Goal: Check status: Check status

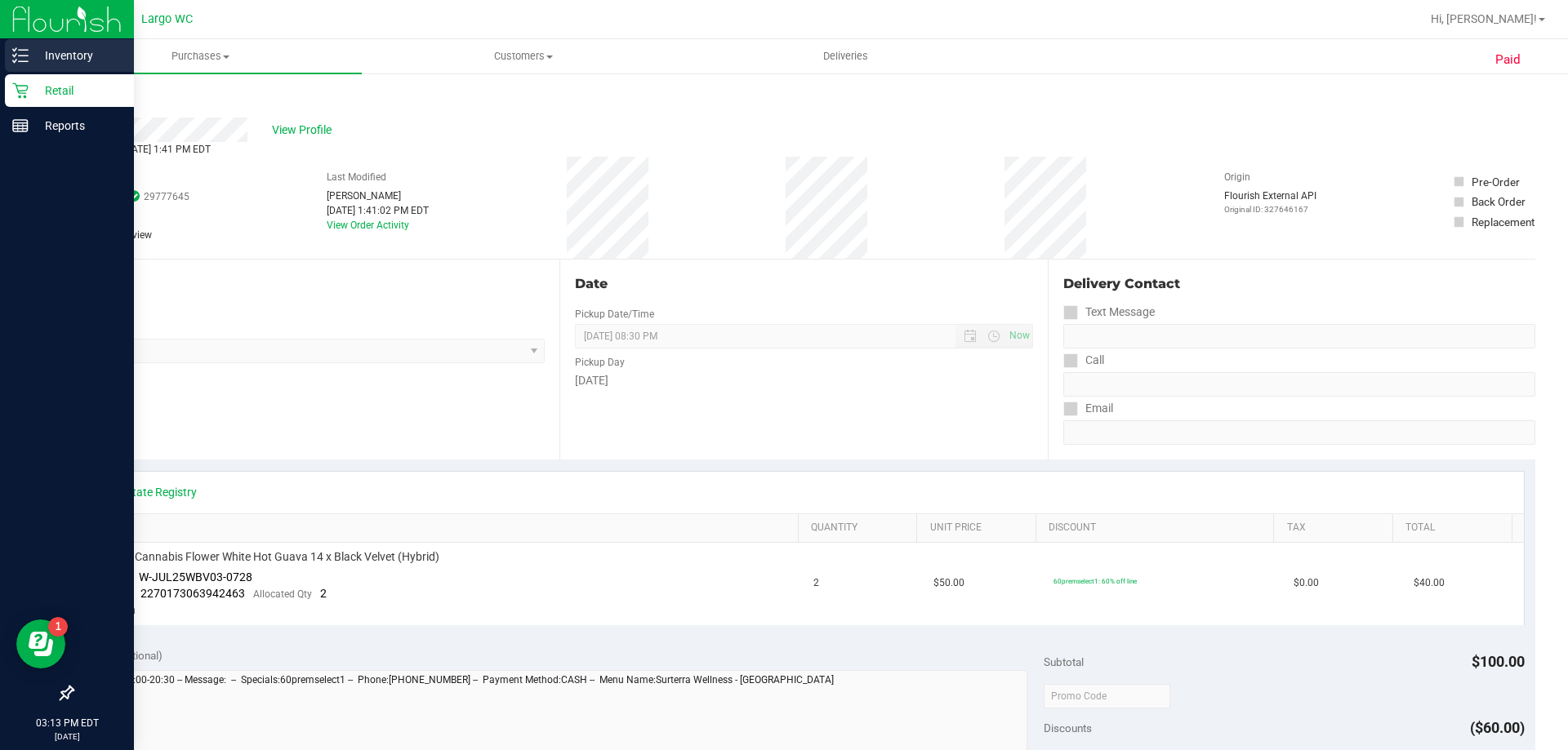
click at [26, 50] on line at bounding box center [23, 50] width 9 height 0
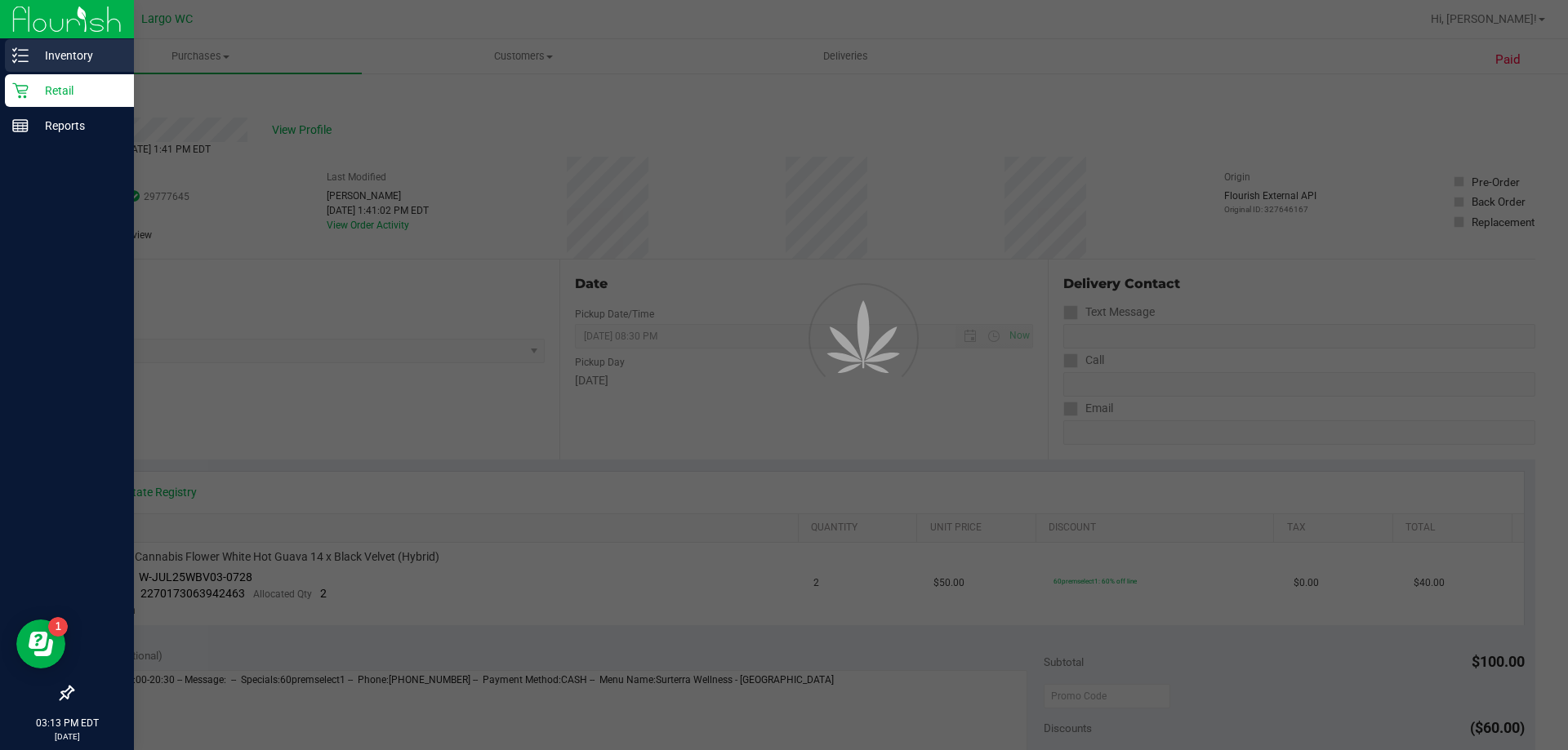
click at [26, 50] on line at bounding box center [23, 50] width 9 height 0
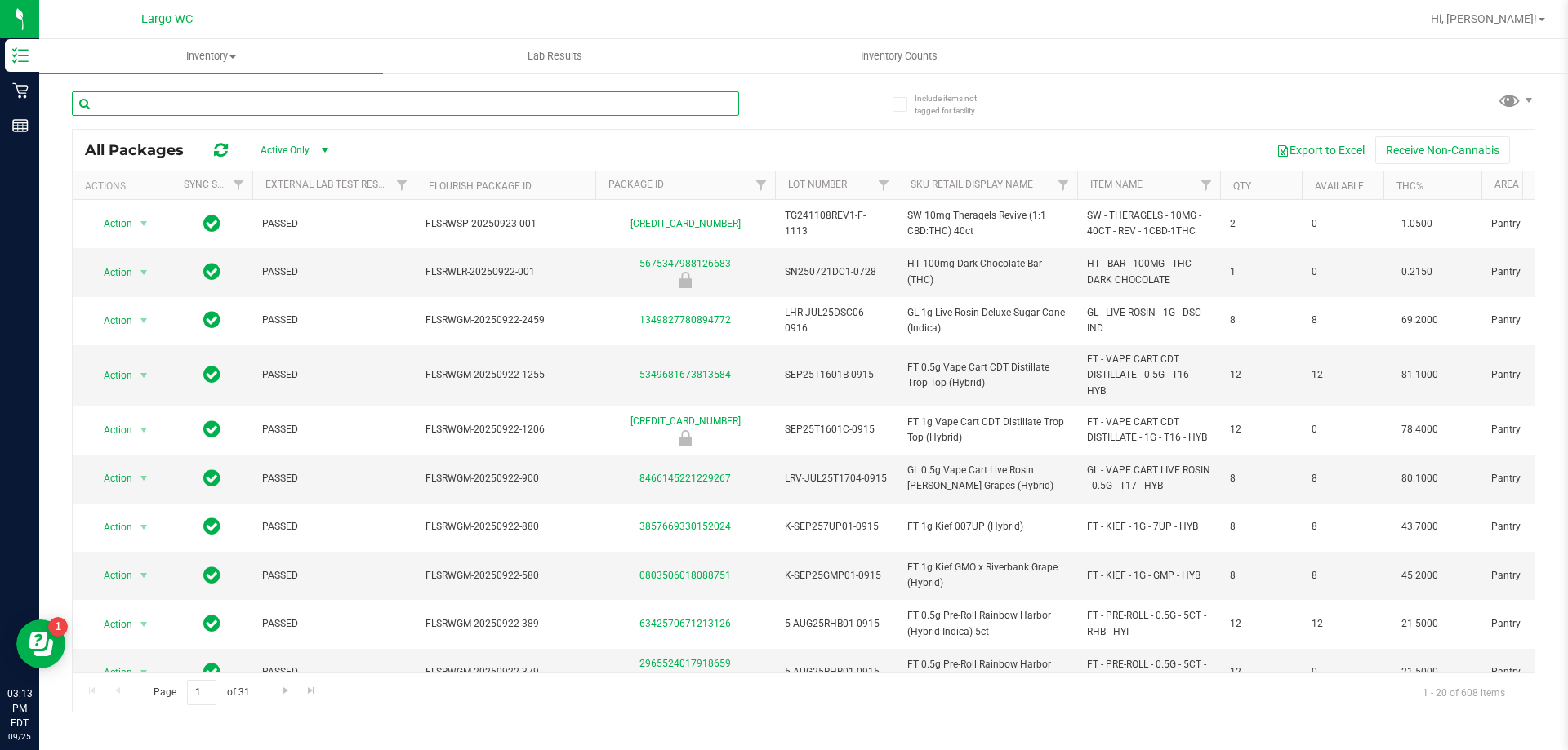
click at [395, 109] on input "text" at bounding box center [405, 103] width 667 height 24
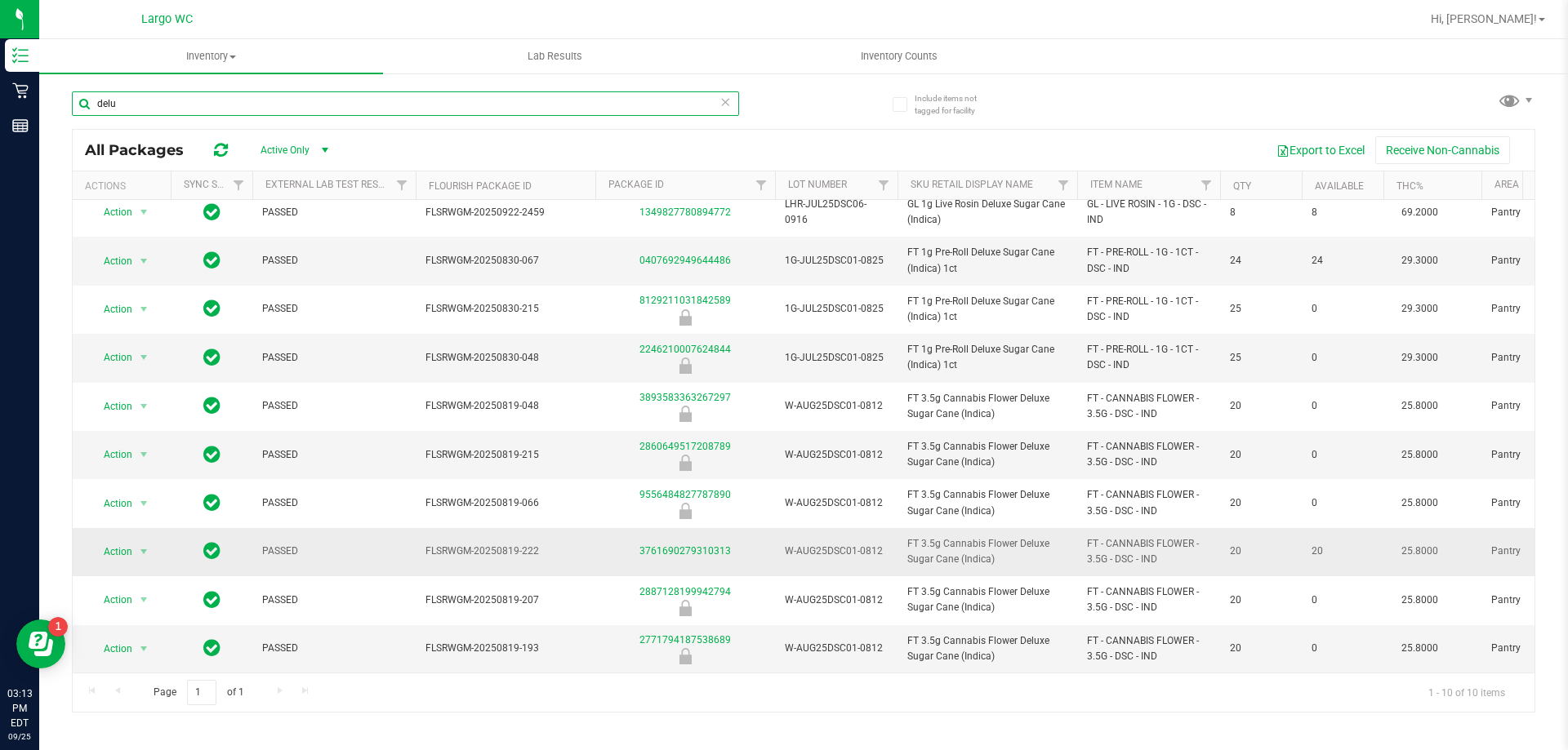
scroll to position [24, 0]
type input "delu"
click at [695, 546] on link "3761690279310313" at bounding box center [685, 551] width 91 height 12
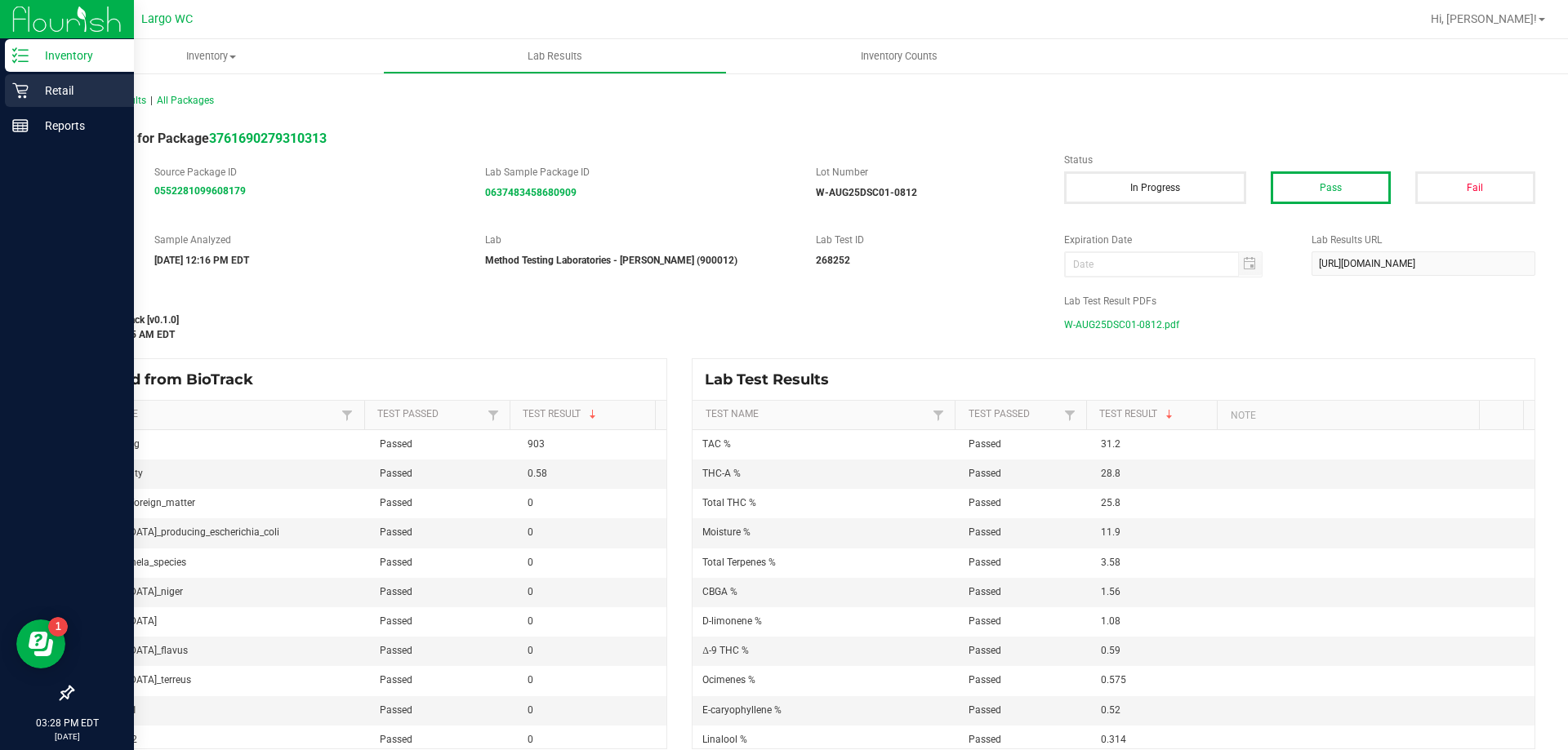
click at [26, 96] on icon at bounding box center [21, 90] width 16 height 16
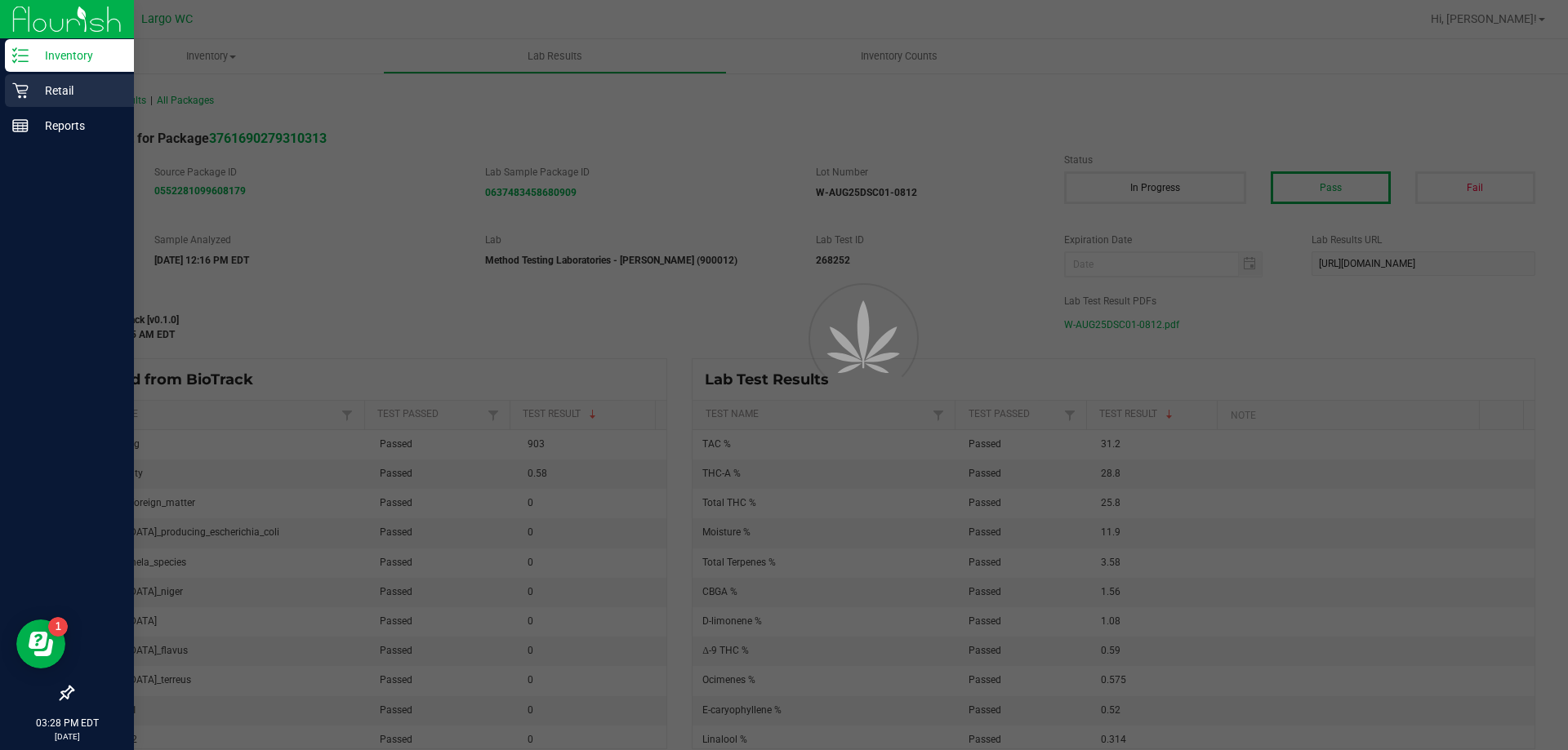
click at [26, 96] on icon at bounding box center [21, 90] width 16 height 16
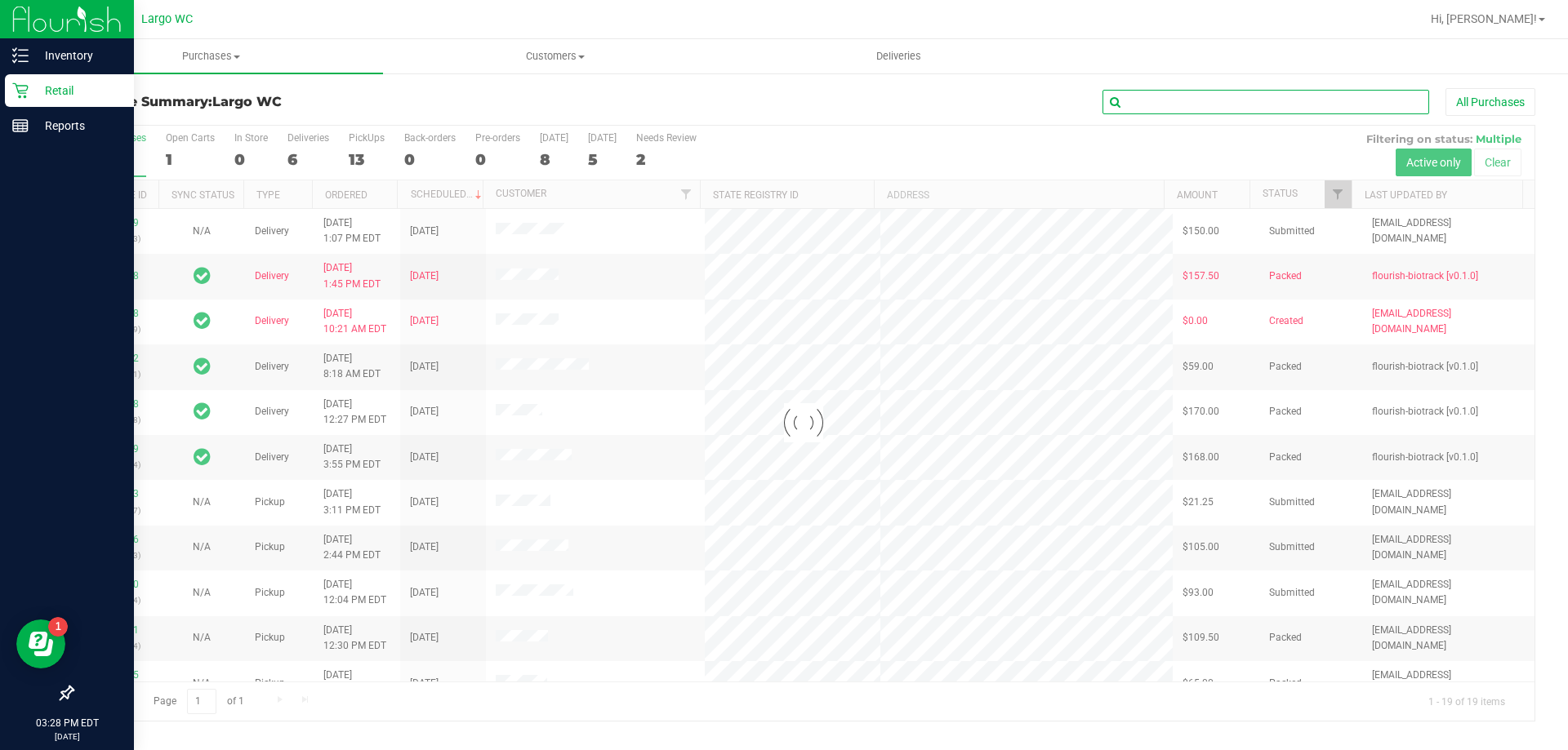
click at [1206, 111] on input "text" at bounding box center [1266, 102] width 327 height 24
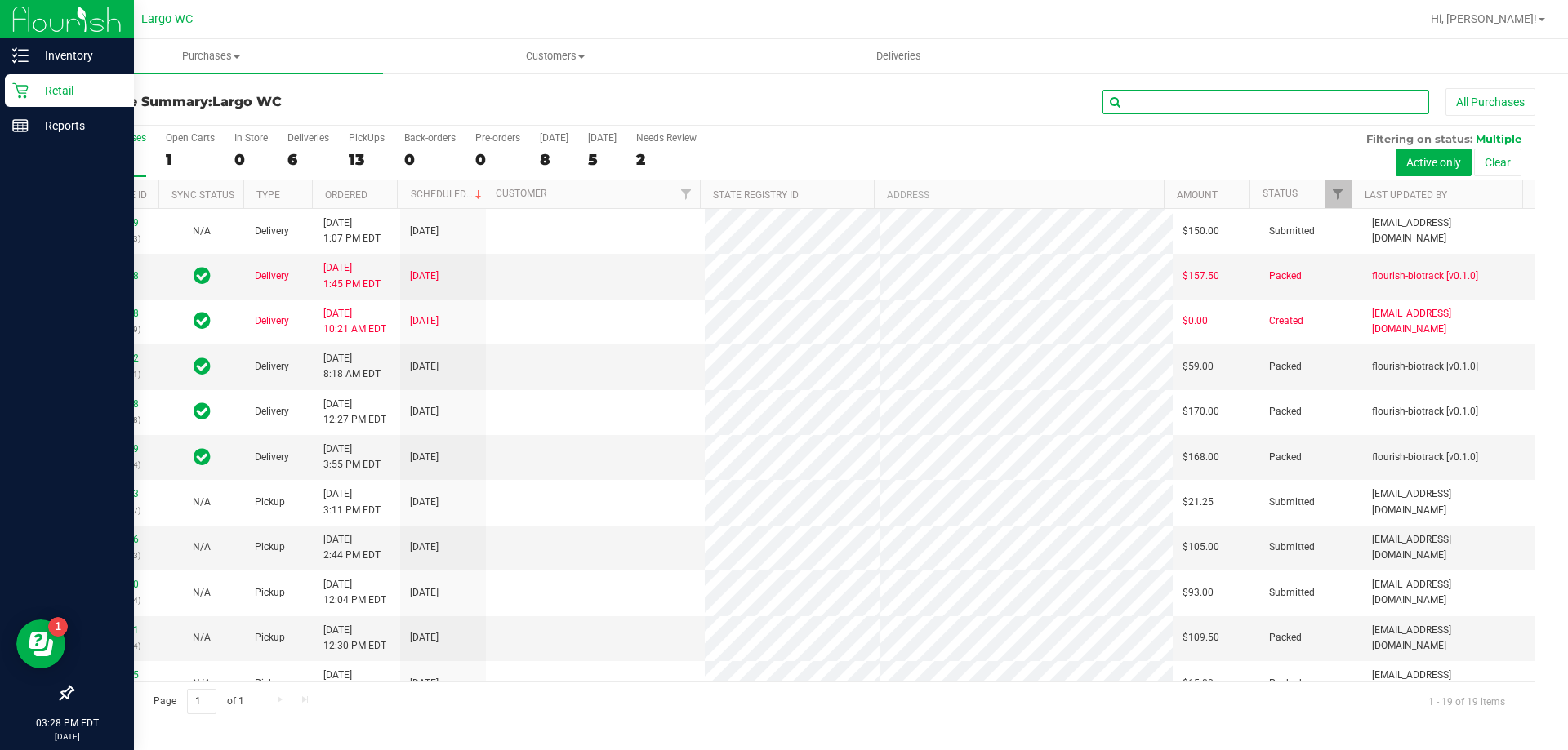
click at [1206, 111] on input "text" at bounding box center [1266, 102] width 327 height 24
click at [1206, 110] on input "text" at bounding box center [1266, 102] width 327 height 24
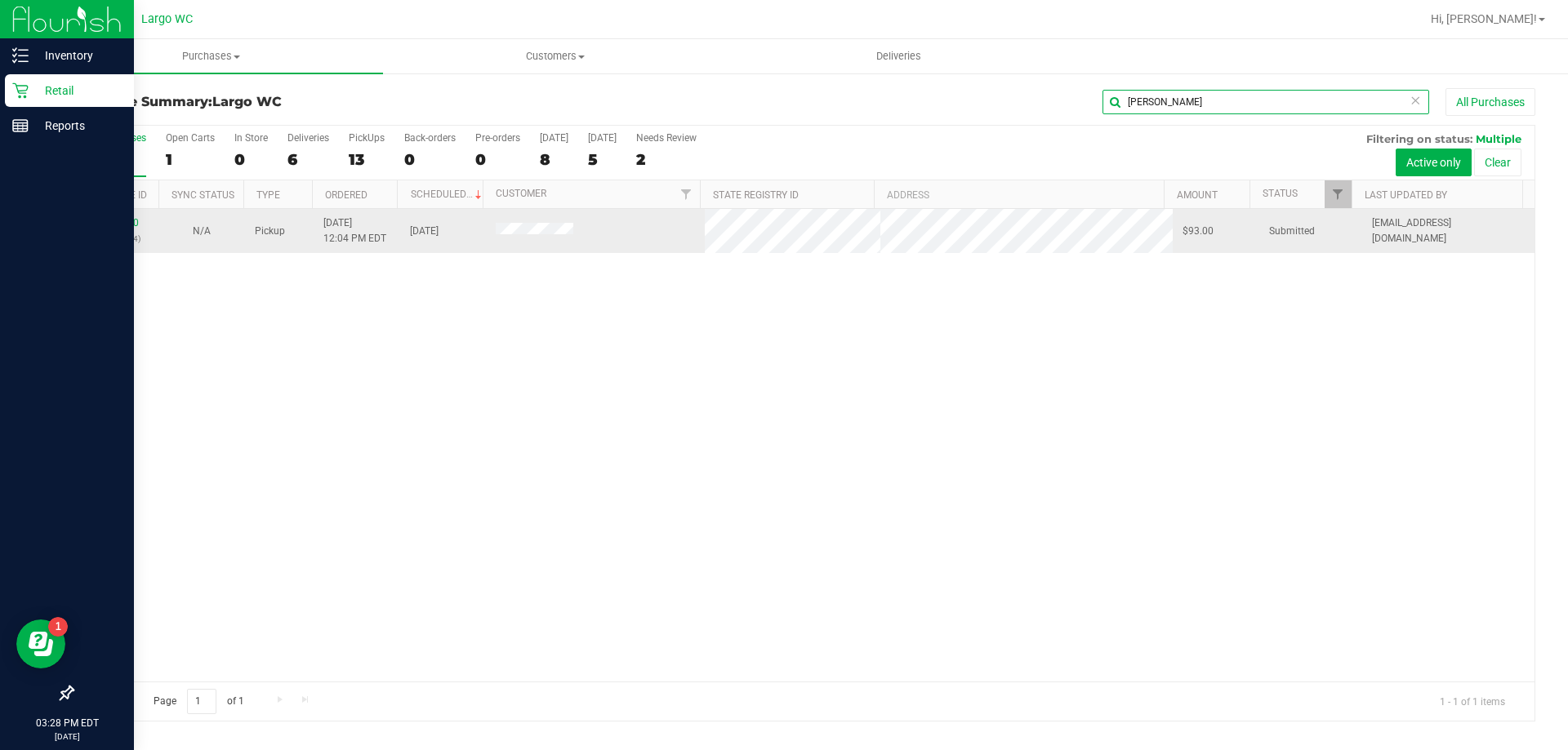
type input "robin"
click at [129, 229] on div "12003040 (327653334)" at bounding box center [115, 230] width 66 height 31
click at [126, 221] on link "12003040" at bounding box center [115, 222] width 46 height 12
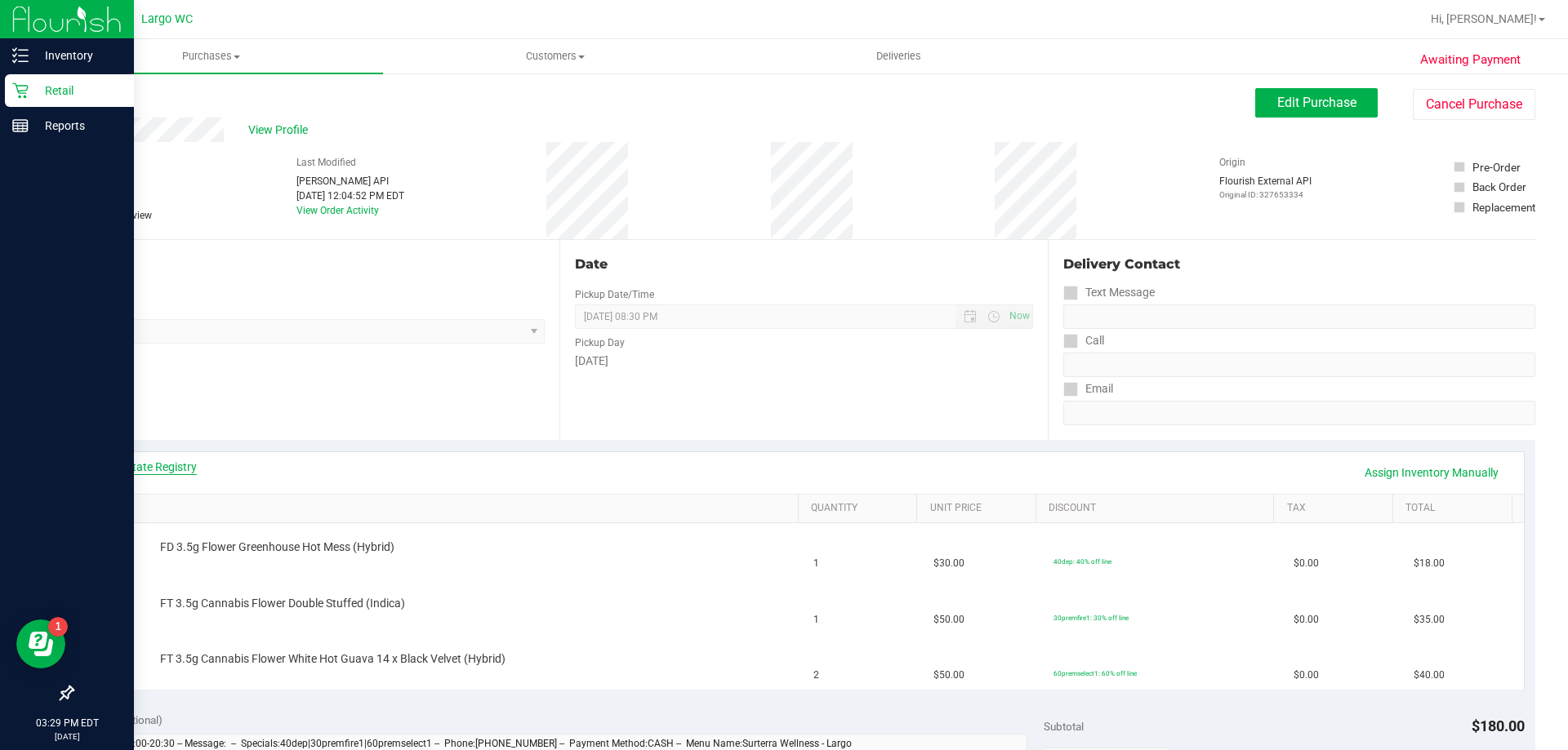
click at [159, 473] on link "View State Registry" at bounding box center [148, 467] width 98 height 16
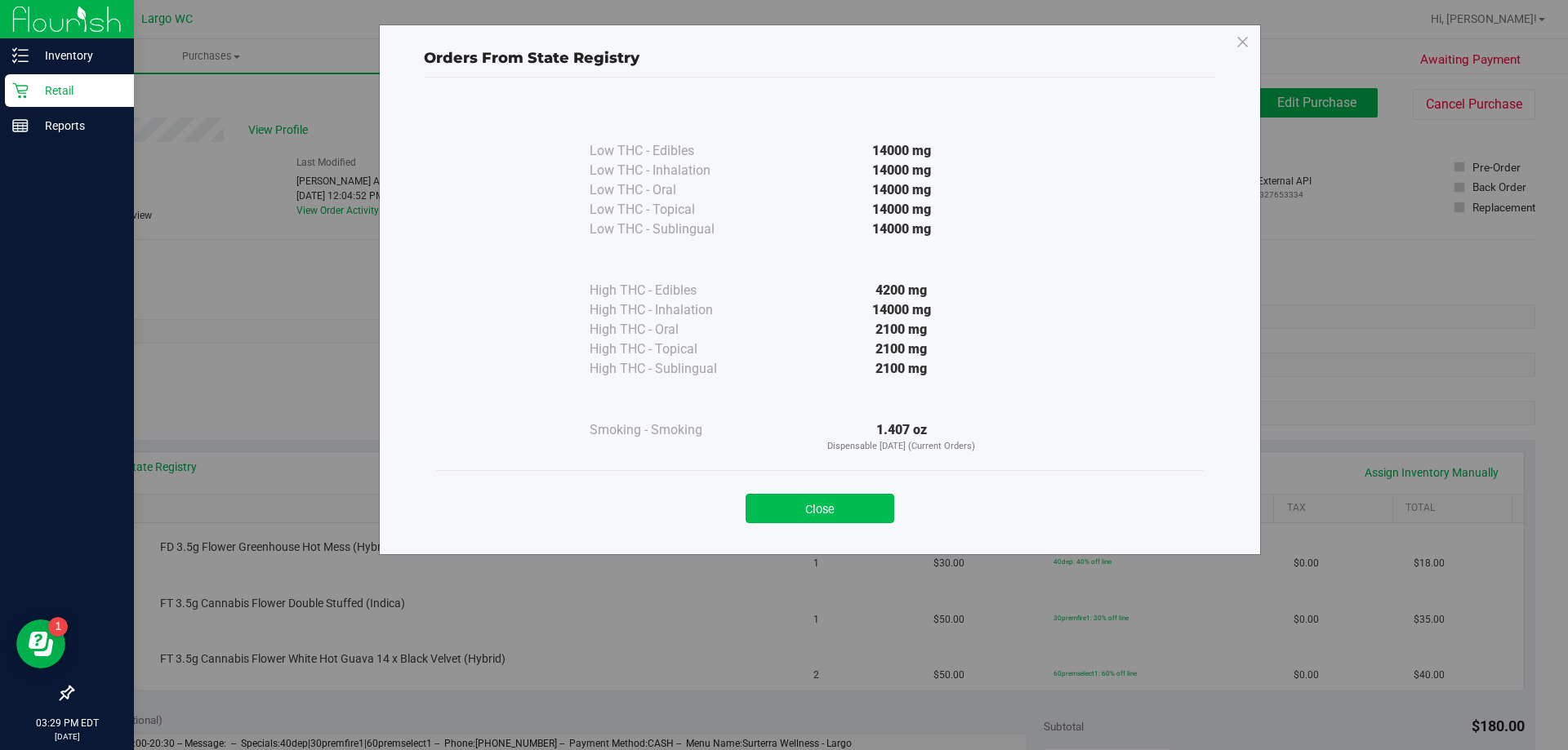
click at [822, 521] on button "Close" at bounding box center [820, 508] width 148 height 29
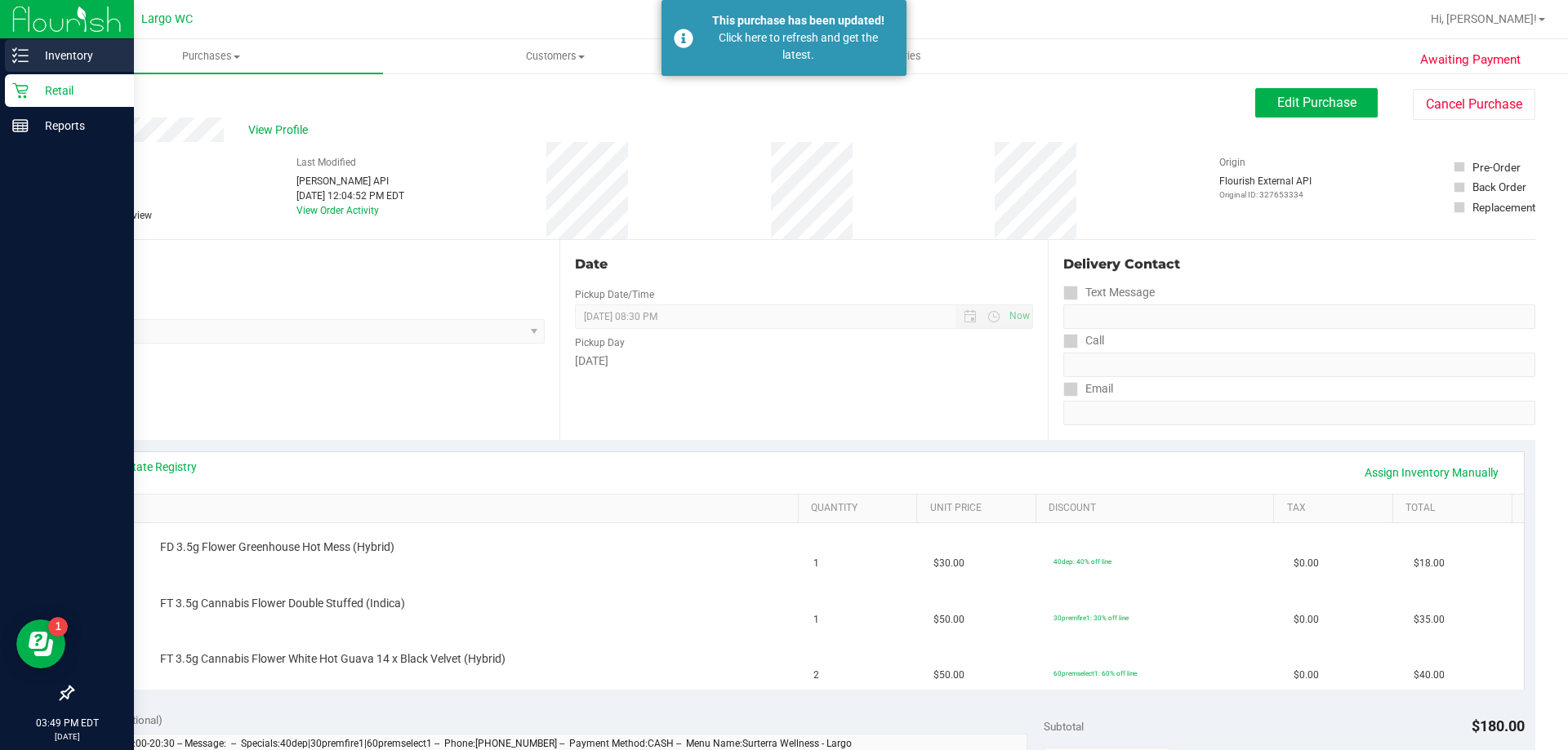
click at [29, 60] on p "Inventory" at bounding box center [78, 55] width 98 height 20
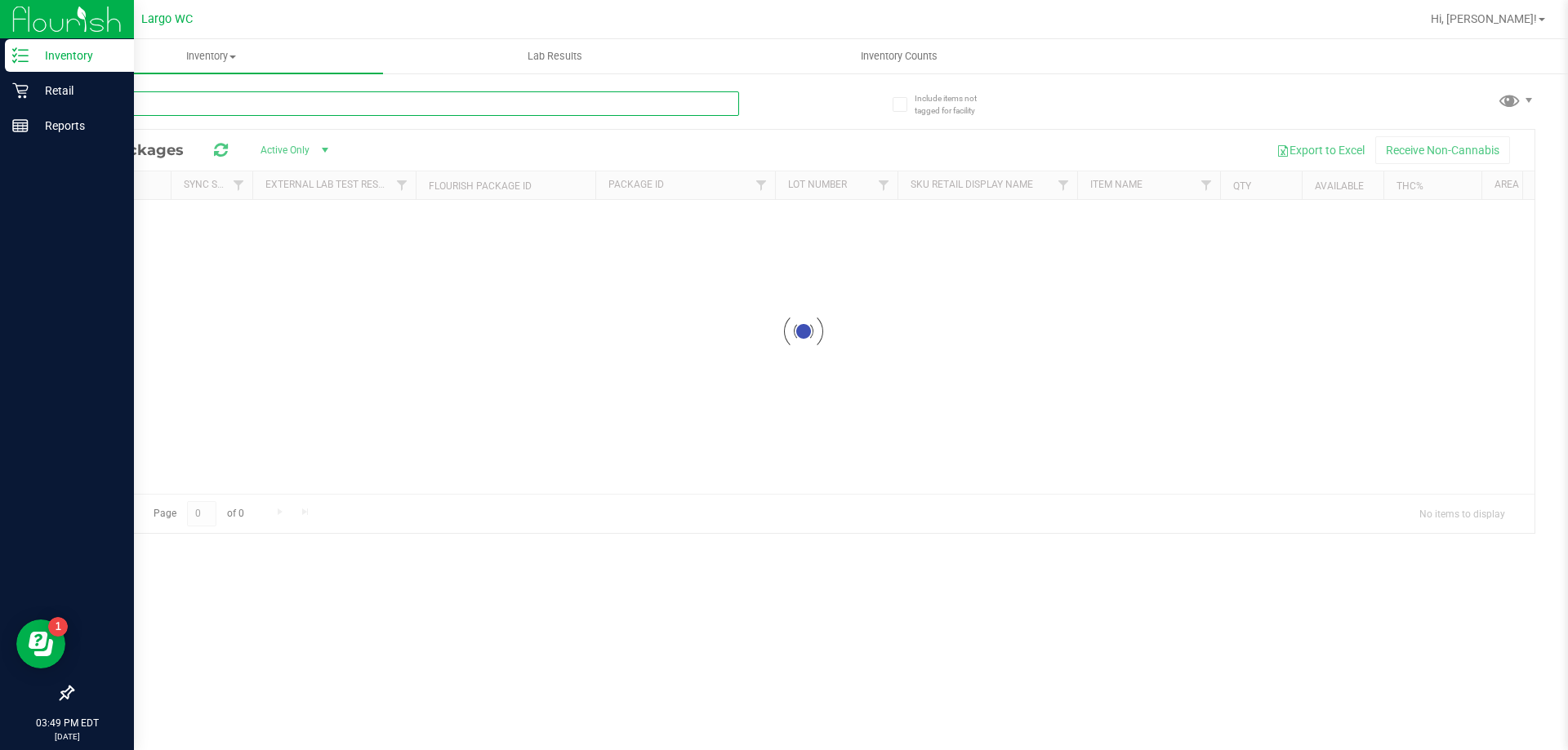
click at [300, 106] on input "text" at bounding box center [405, 103] width 667 height 24
type input "trop"
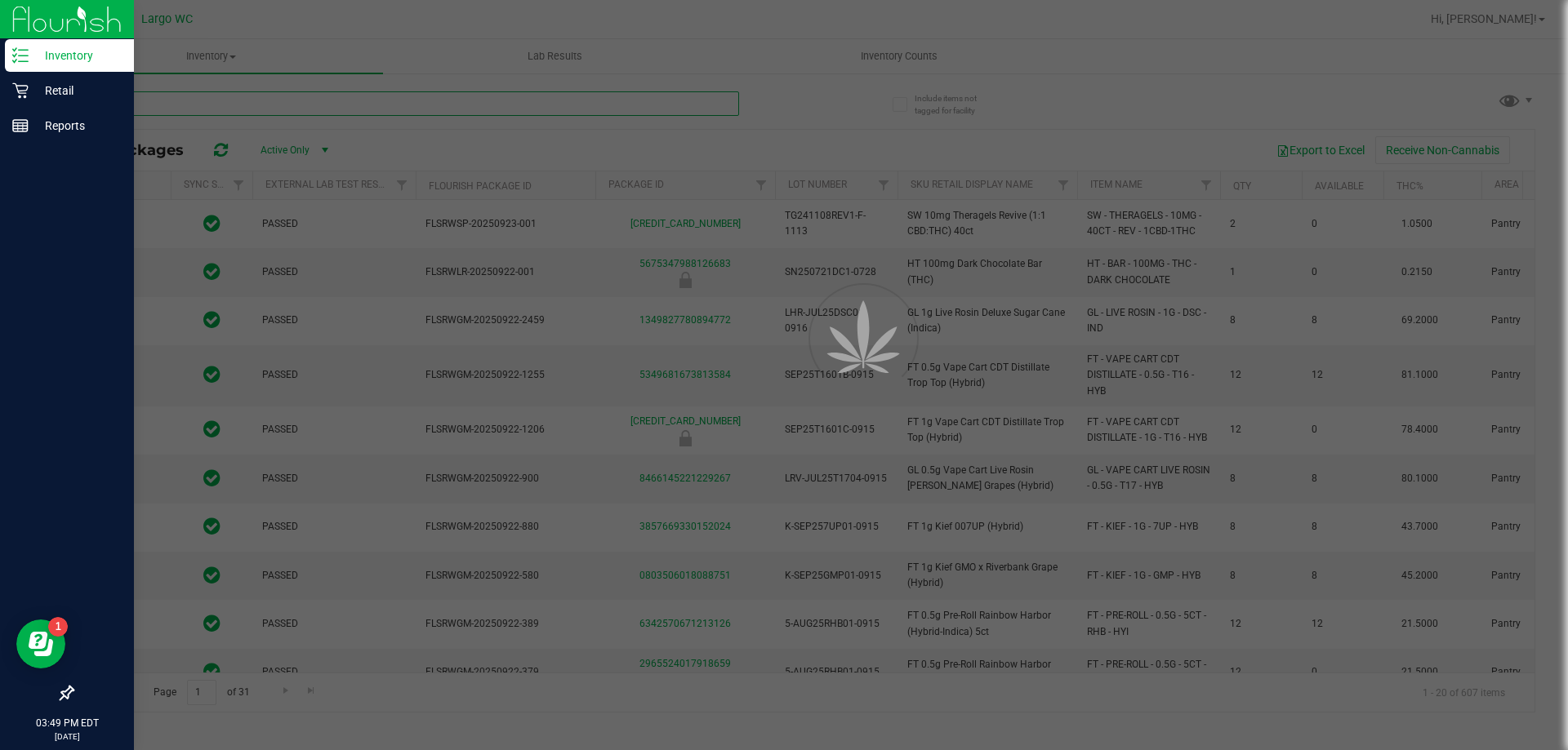
type input "[DATE]"
type input "2026-02-10"
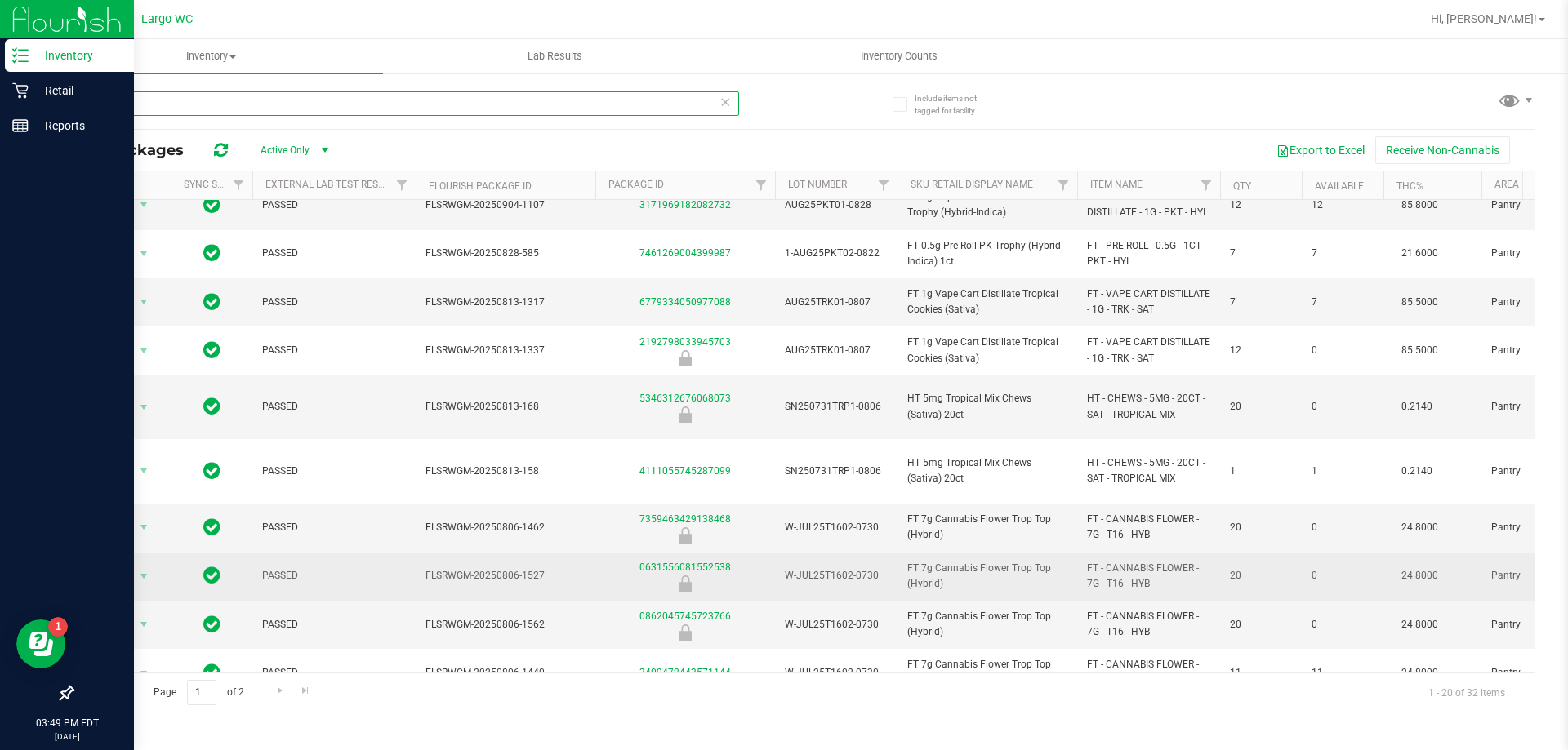
scroll to position [245, 0]
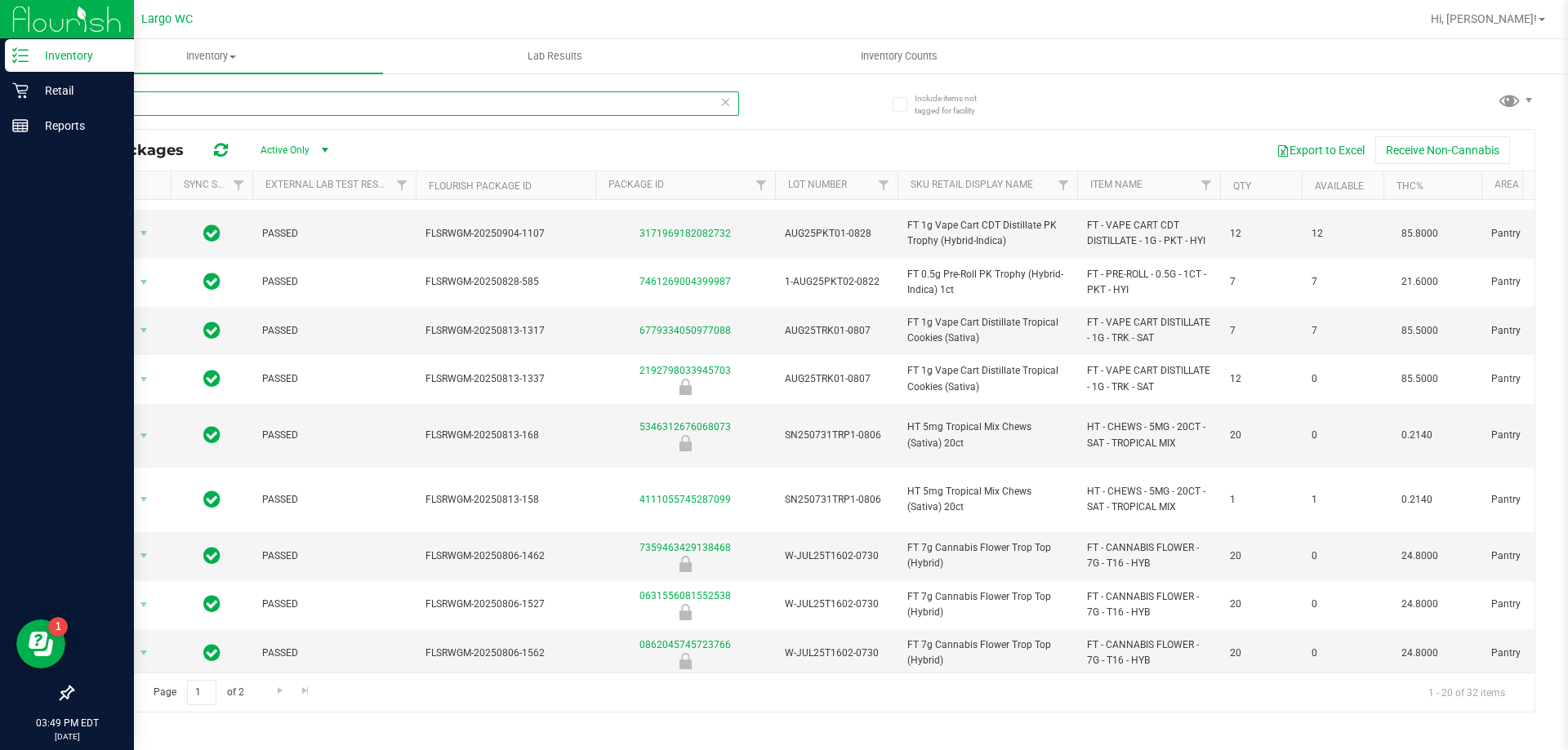
type input "trop"
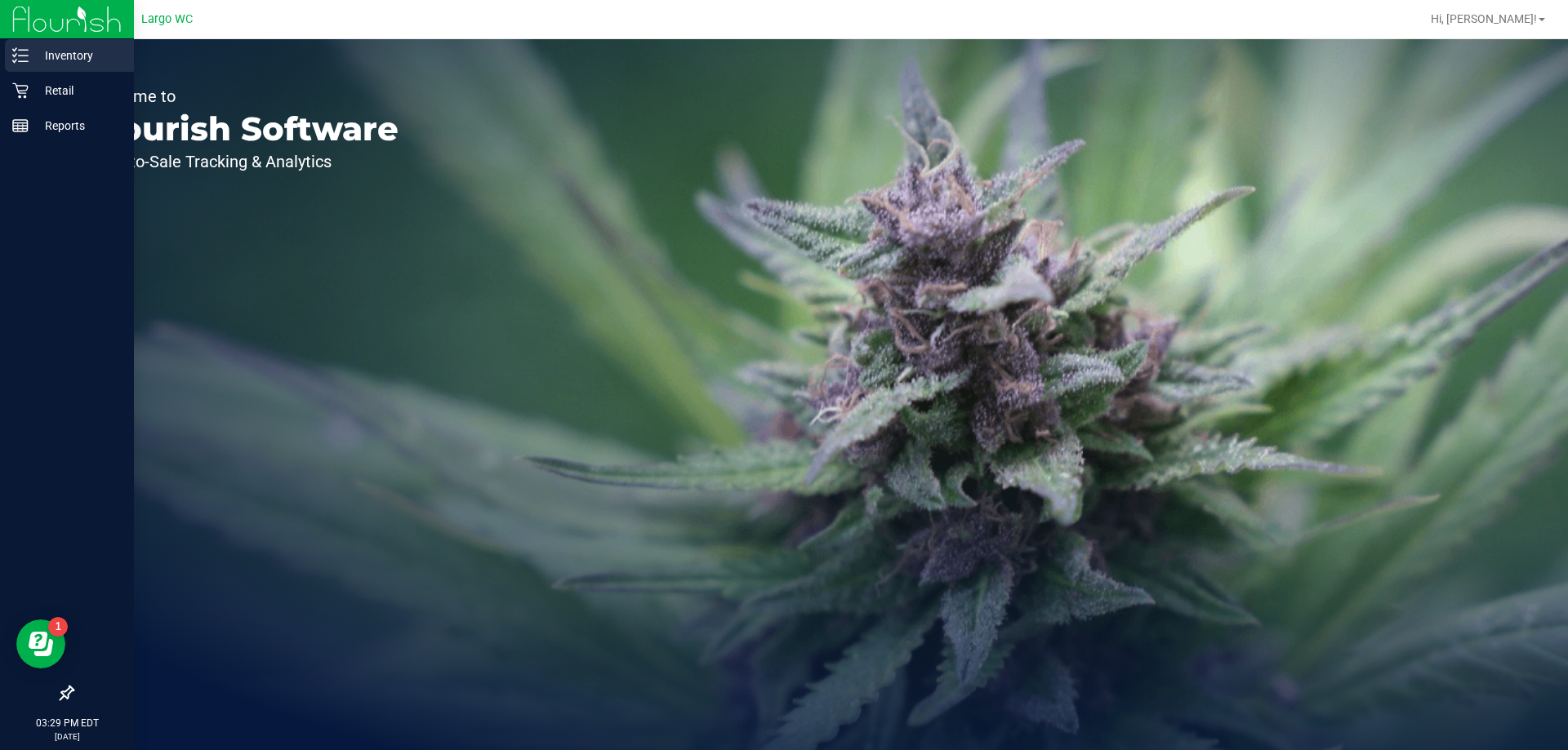
click at [24, 52] on icon at bounding box center [21, 55] width 16 height 16
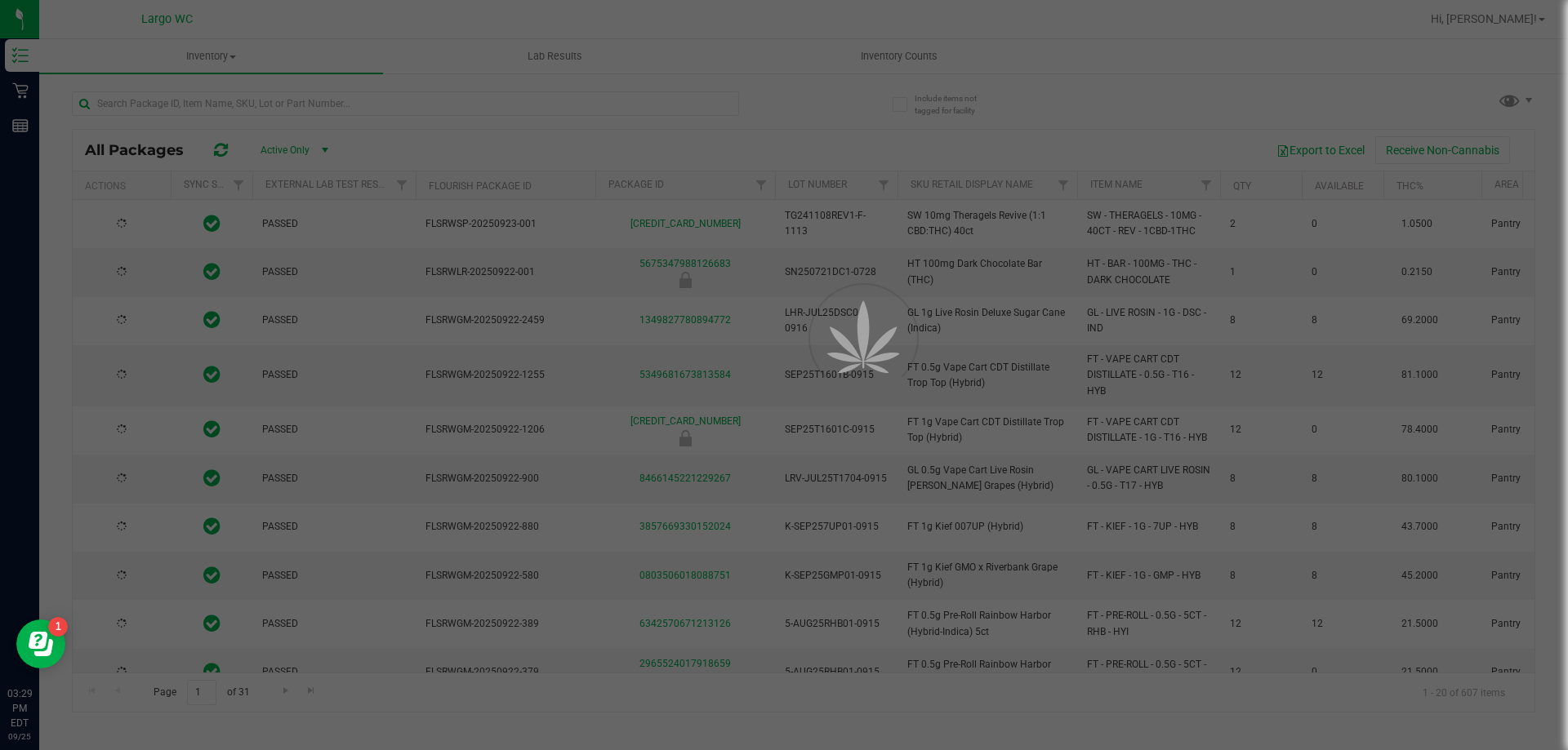
click at [421, 106] on div at bounding box center [784, 375] width 1568 height 750
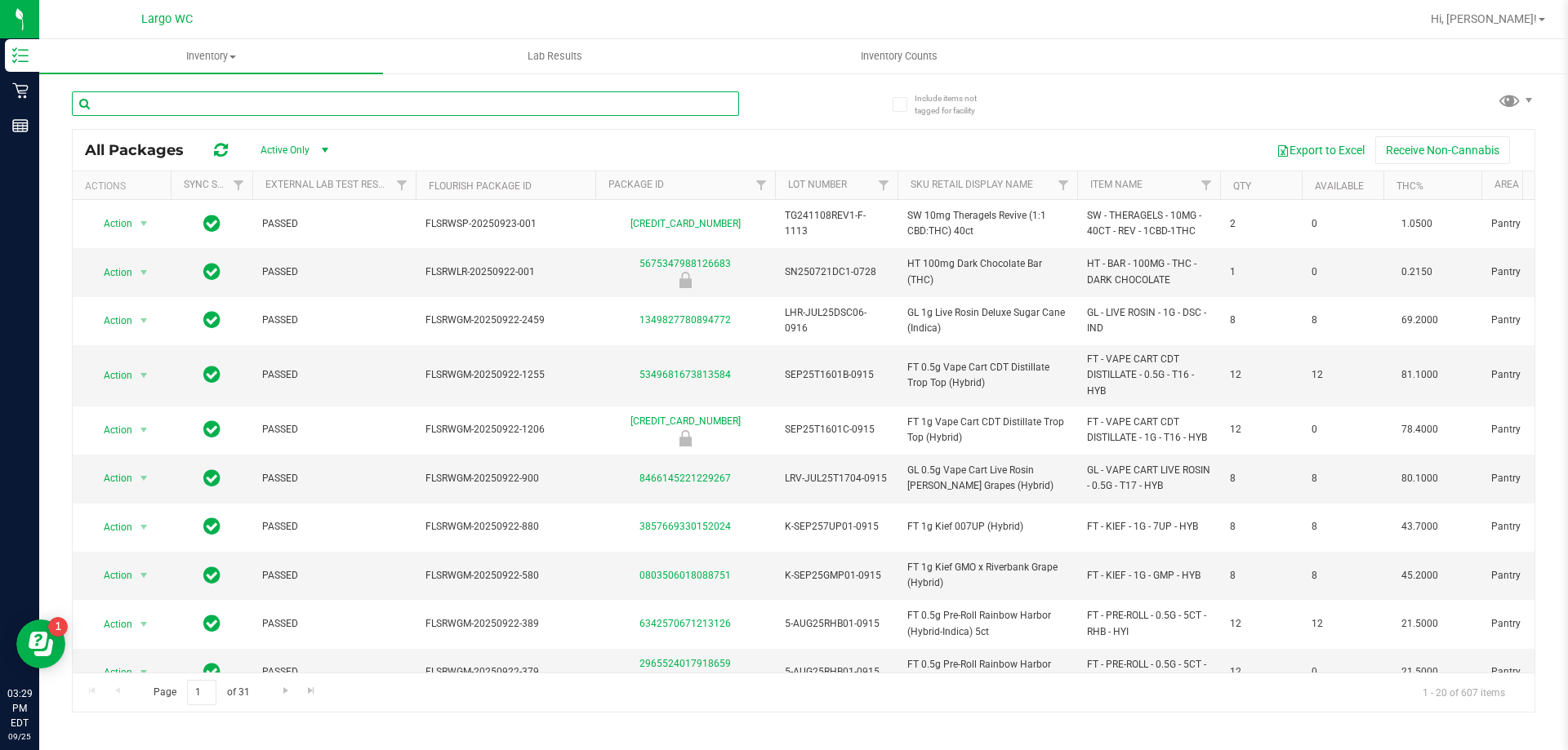
click at [421, 106] on input "text" at bounding box center [405, 103] width 667 height 24
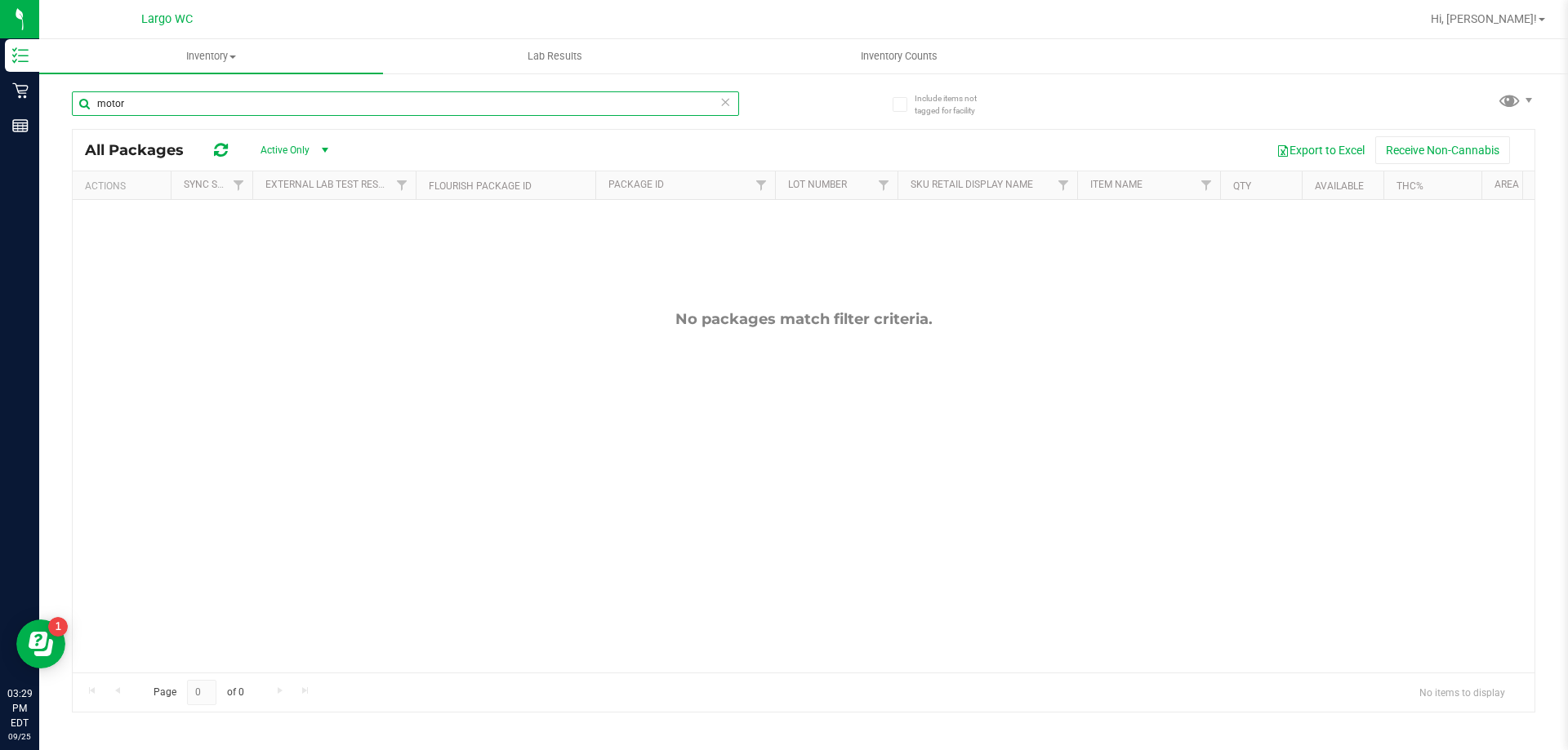
type input "motor"
